Goal: Check status: Check status

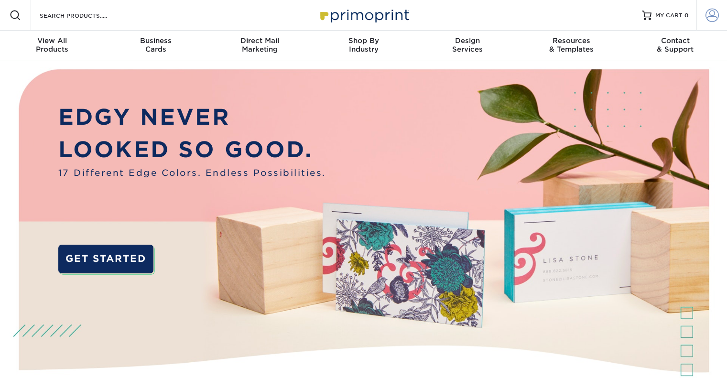
click at [712, 15] on span at bounding box center [711, 15] width 13 height 13
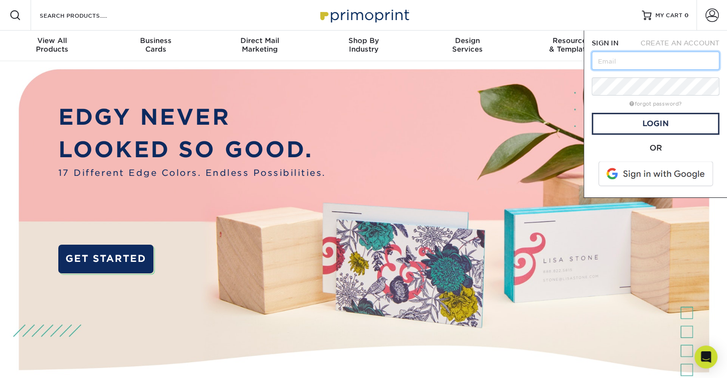
click at [636, 66] on input "text" at bounding box center [656, 61] width 128 height 18
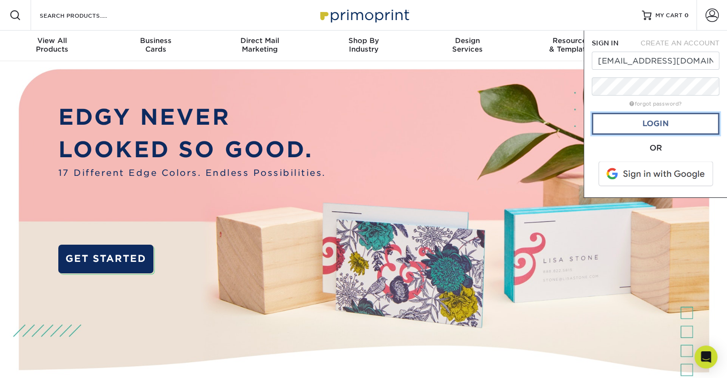
click at [601, 117] on link "Login" at bounding box center [656, 124] width 128 height 22
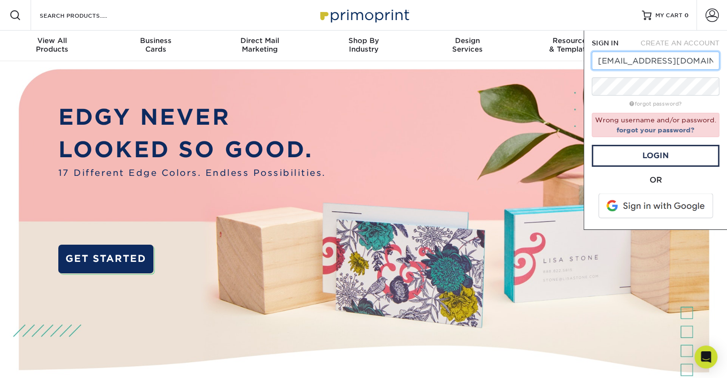
click at [606, 59] on input "hr@senecacenter.org" at bounding box center [656, 61] width 128 height 18
type input "[EMAIL_ADDRESS][DOMAIN_NAME]"
click at [625, 160] on link "Login" at bounding box center [656, 156] width 128 height 22
click at [630, 60] on input "[EMAIL_ADDRESS][DOMAIN_NAME]" at bounding box center [656, 61] width 128 height 18
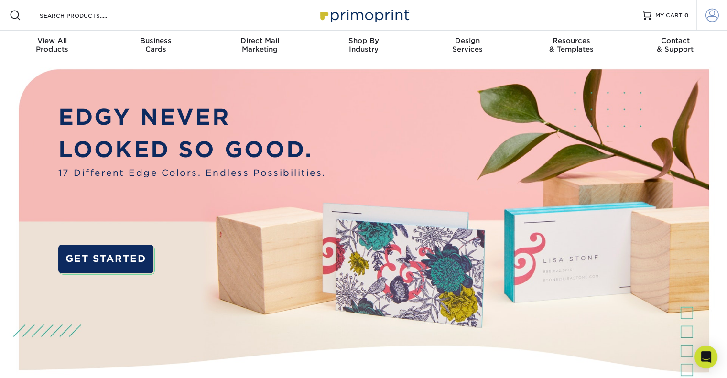
click at [704, 16] on link "Account" at bounding box center [711, 15] width 31 height 31
click at [714, 14] on span at bounding box center [711, 15] width 13 height 13
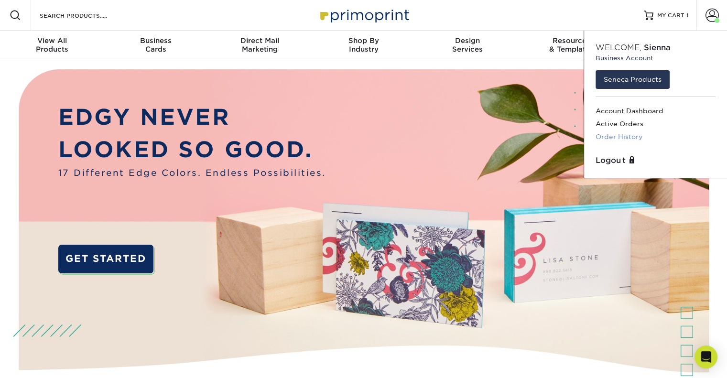
click at [614, 137] on link "Order History" at bounding box center [655, 136] width 120 height 13
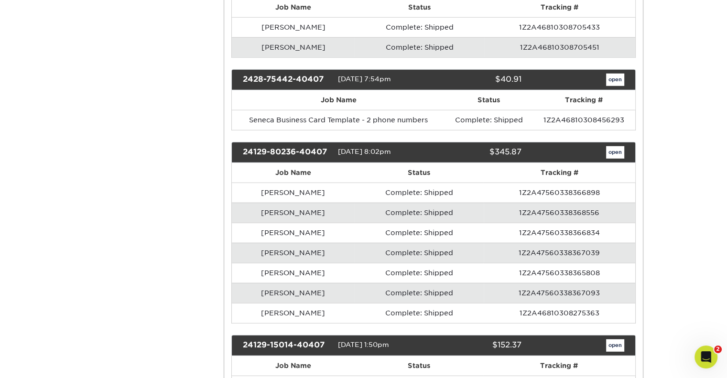
scroll to position [2718, 0]
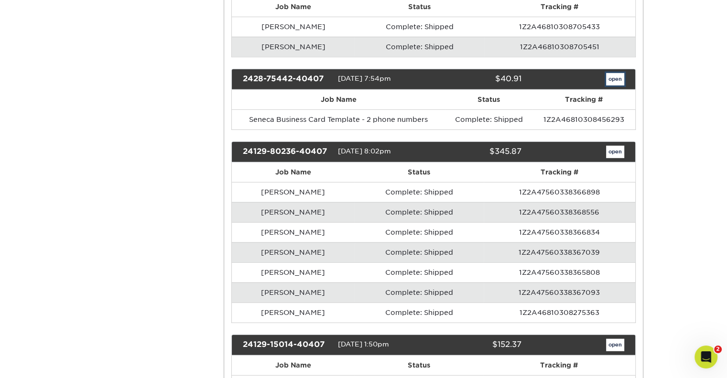
click at [614, 75] on link "open" at bounding box center [615, 79] width 18 height 12
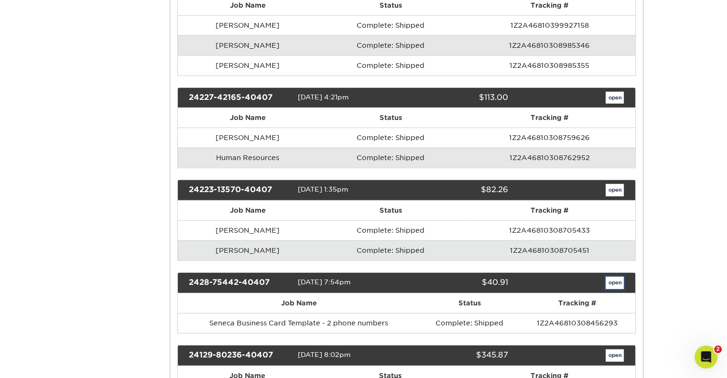
scroll to position [0, 0]
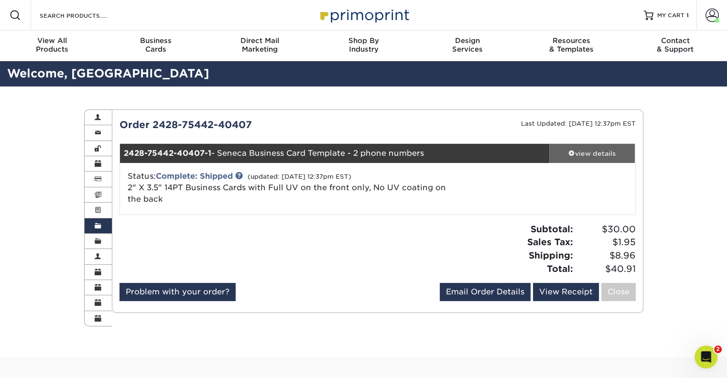
click at [581, 145] on link "view details" at bounding box center [592, 153] width 86 height 19
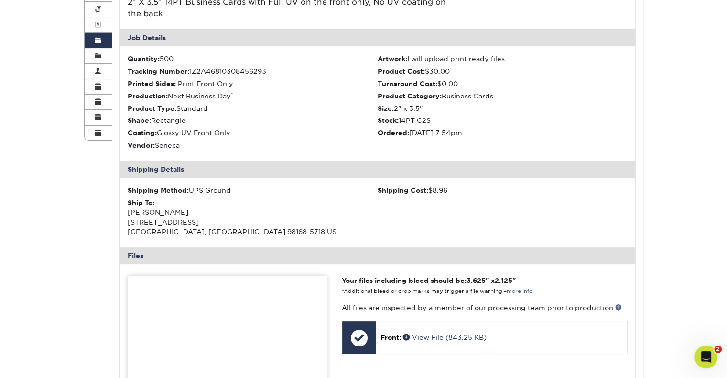
scroll to position [229, 0]
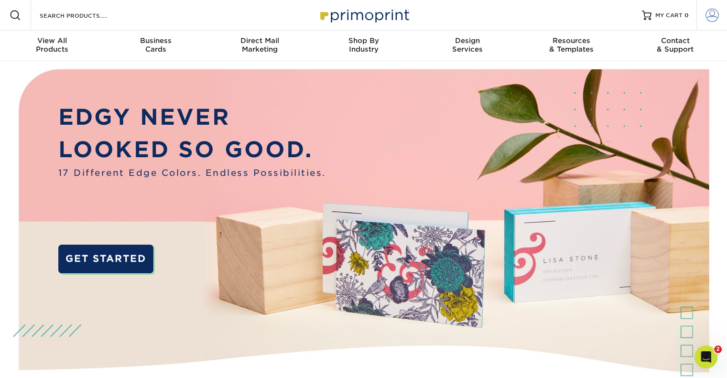
click at [711, 17] on span at bounding box center [711, 15] width 13 height 13
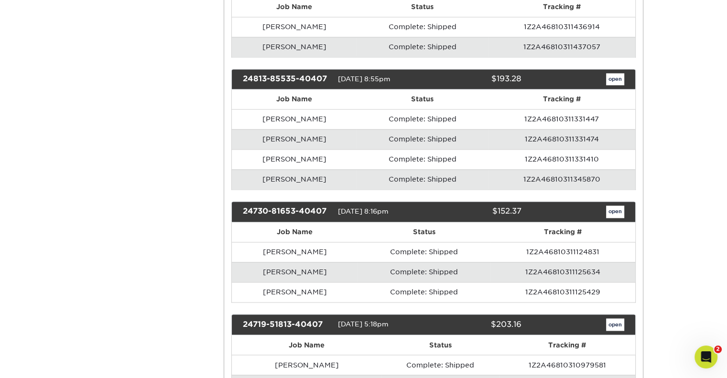
scroll to position [1769, 0]
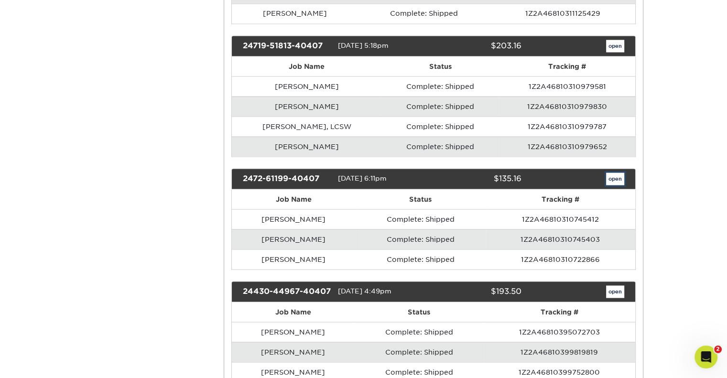
click at [609, 179] on link "open" at bounding box center [615, 178] width 18 height 12
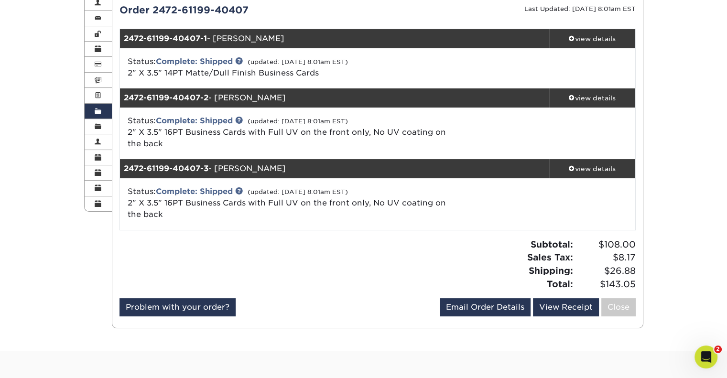
scroll to position [130, 0]
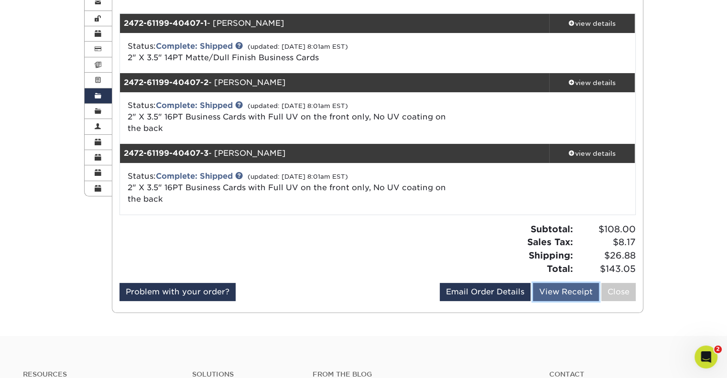
click at [570, 291] on link "View Receipt" at bounding box center [566, 292] width 66 height 18
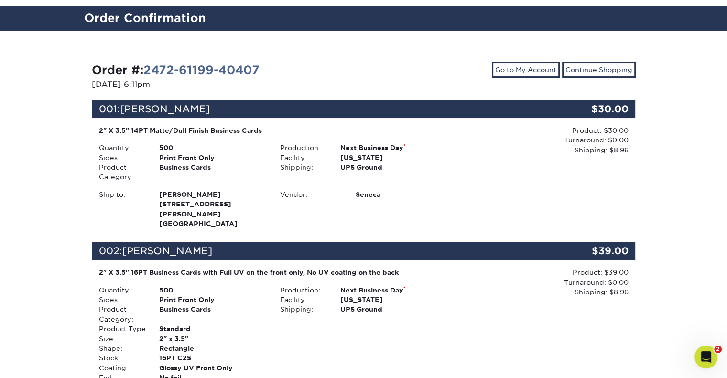
scroll to position [84, 0]
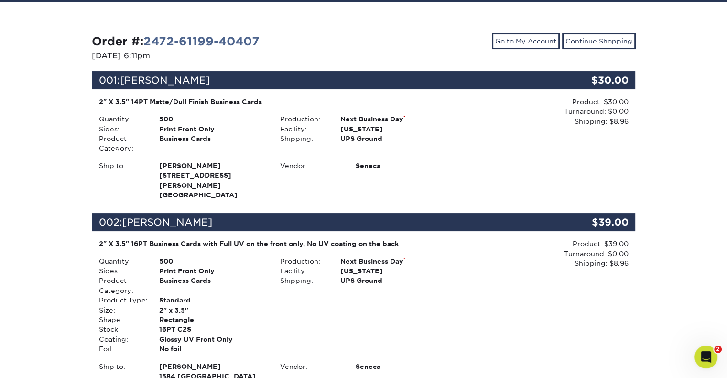
click at [445, 292] on div "Production: Next Business Day * Facility: [US_STATE] Shipping: UPS Ground" at bounding box center [363, 305] width 181 height 97
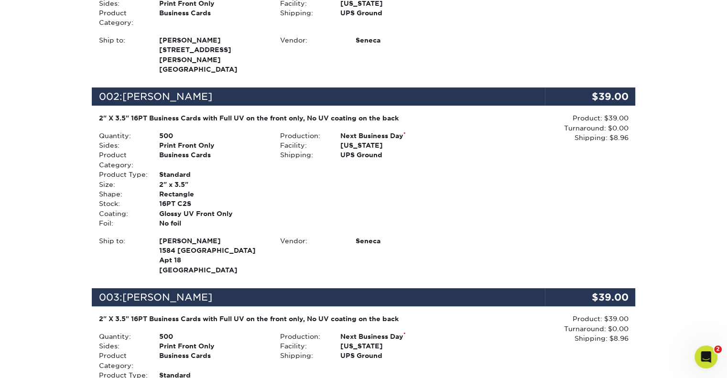
scroll to position [212, 0]
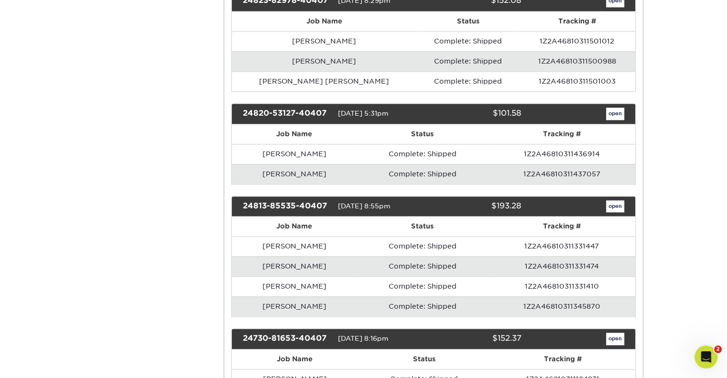
scroll to position [1364, 0]
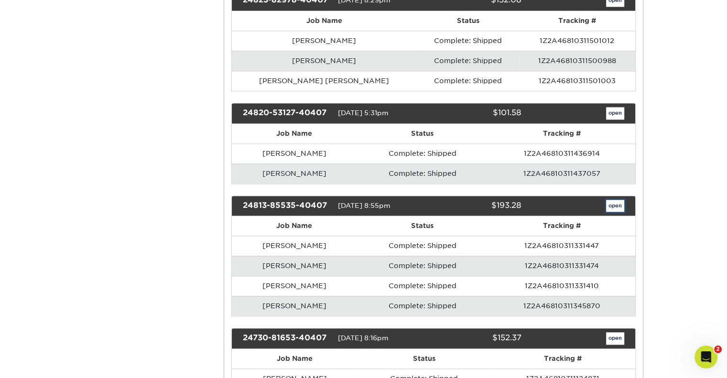
click at [615, 206] on link "open" at bounding box center [615, 206] width 18 height 12
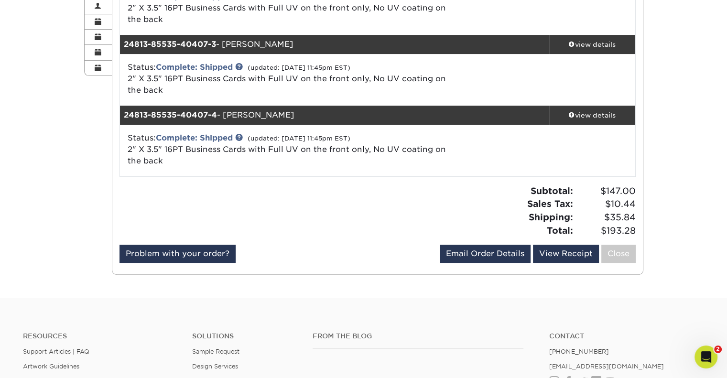
scroll to position [242, 0]
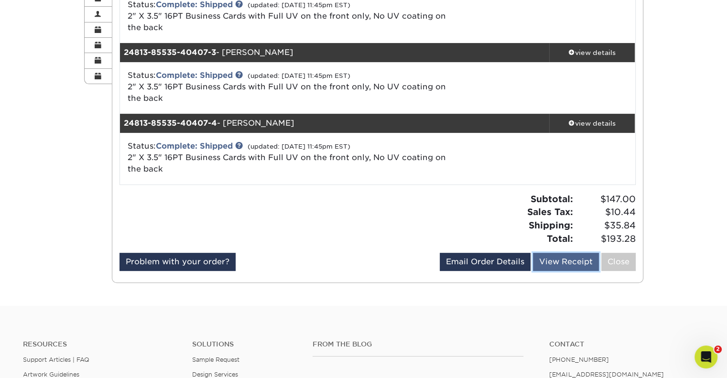
click at [573, 258] on link "View Receipt" at bounding box center [566, 262] width 66 height 18
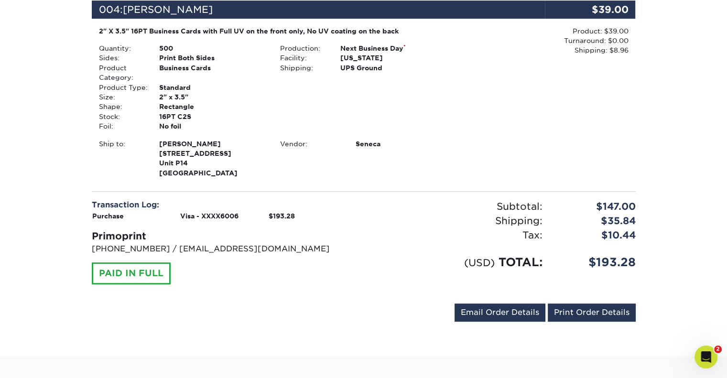
scroll to position [744, 0]
